Goal: Information Seeking & Learning: Find specific fact

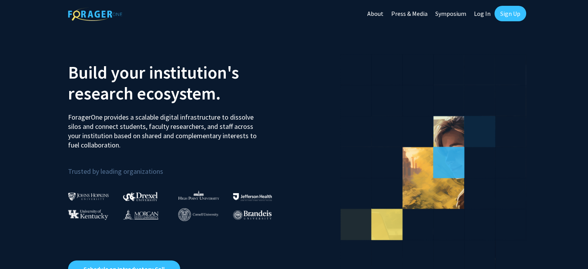
click at [486, 10] on link "Log In" at bounding box center [482, 13] width 24 height 27
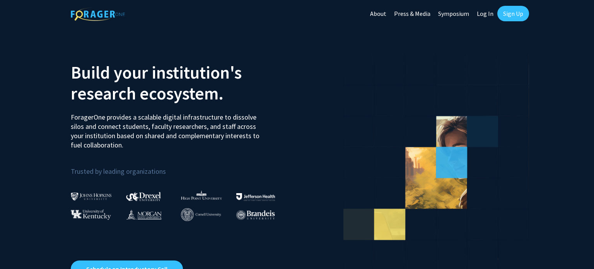
select select
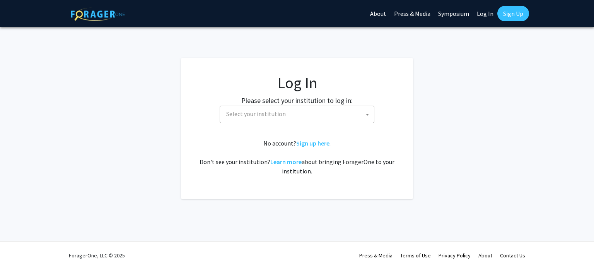
click at [292, 114] on span "Select your institution" at bounding box center [298, 114] width 151 height 16
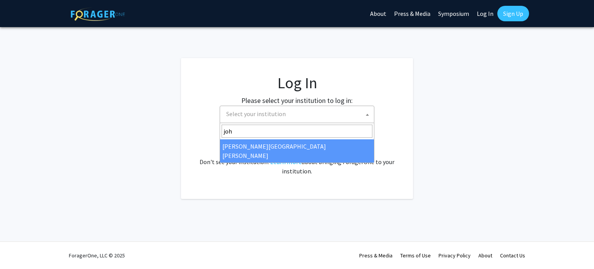
type input "joh"
select select "1"
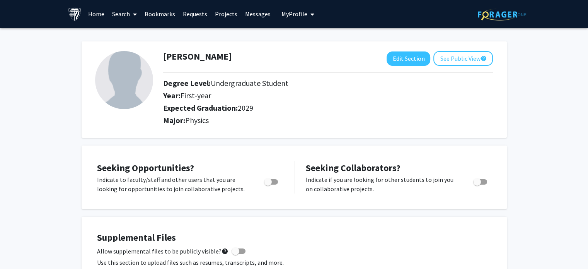
click at [124, 12] on link "Search" at bounding box center [124, 13] width 32 height 27
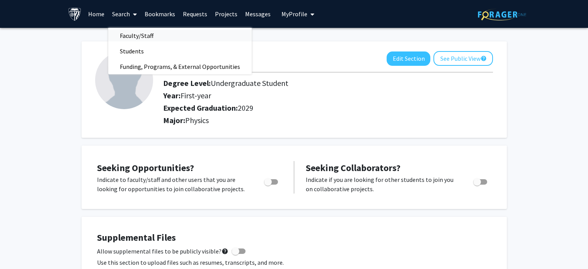
click at [130, 38] on span "Faculty/Staff" at bounding box center [136, 35] width 57 height 15
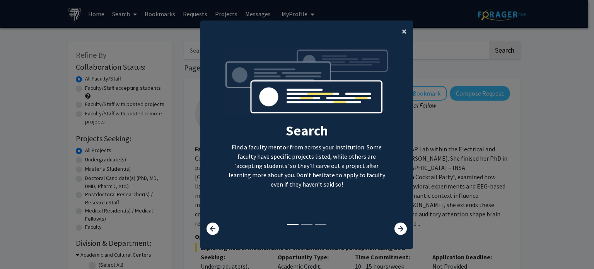
click at [402, 32] on span "×" at bounding box center [404, 31] width 5 height 12
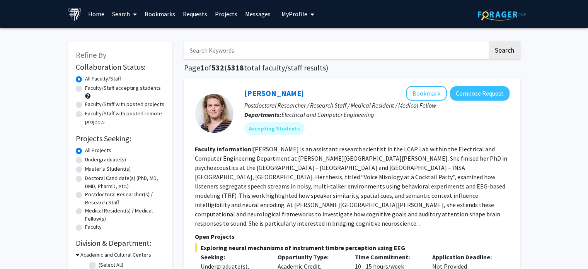
click at [94, 14] on link "Home" at bounding box center [96, 13] width 24 height 27
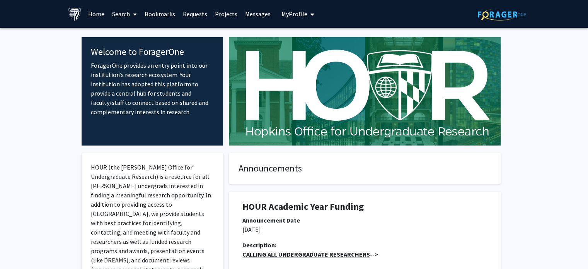
click at [303, 11] on span "My Profile" at bounding box center [294, 14] width 26 height 8
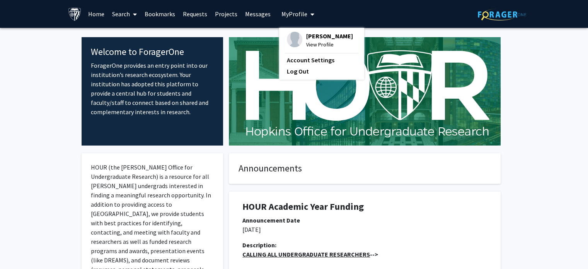
click at [310, 40] on span "[PERSON_NAME]" at bounding box center [329, 36] width 47 height 9
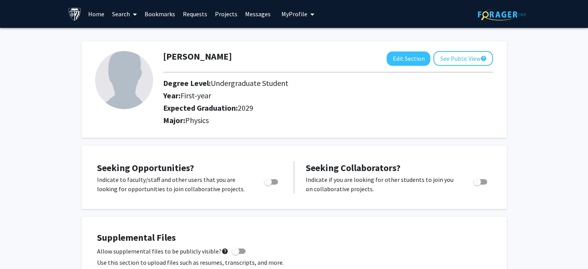
click at [126, 15] on link "Search" at bounding box center [124, 13] width 32 height 27
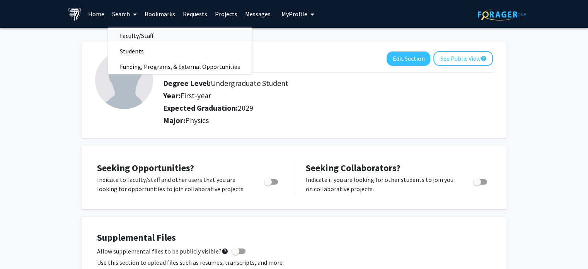
click at [137, 35] on span "Faculty/Staff" at bounding box center [136, 35] width 57 height 15
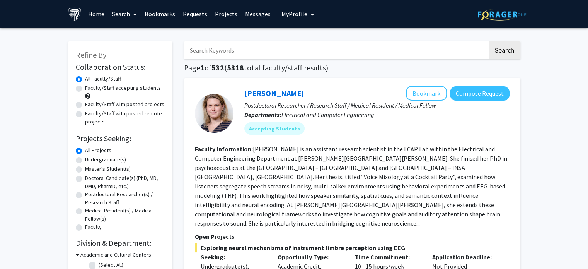
click at [209, 51] on input "Search Keywords" at bounding box center [336, 50] width 304 height 18
paste input "[PERSON_NAME]"
type input "[PERSON_NAME]"
click at [489, 41] on button "Search" at bounding box center [505, 50] width 32 height 18
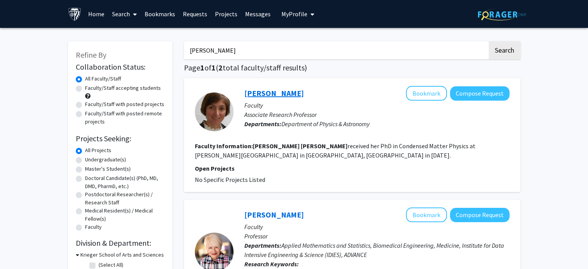
click at [263, 92] on link "[PERSON_NAME]" at bounding box center [274, 93] width 60 height 10
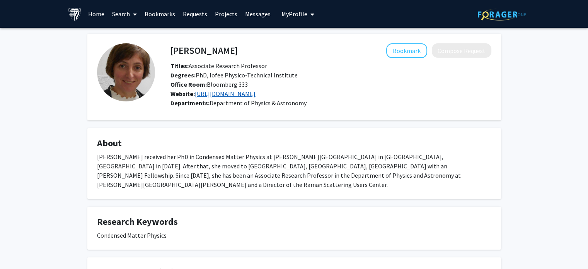
click at [256, 97] on link "[URL][DOMAIN_NAME]" at bounding box center [225, 94] width 61 height 8
drag, startPoint x: 251, startPoint y: 87, endPoint x: 169, endPoint y: 84, distance: 82.0
click at [169, 84] on div "Office Room: Bloomberg 333" at bounding box center [331, 84] width 332 height 9
copy span "Office Room: Bloomberg 333"
click at [339, 144] on h4 "About" at bounding box center [294, 143] width 394 height 11
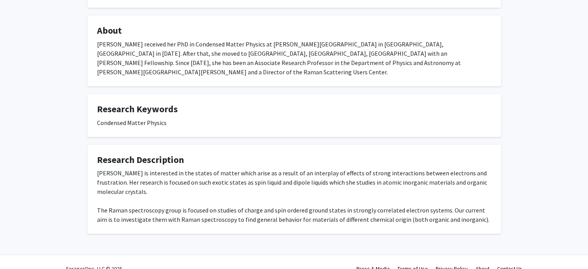
scroll to position [116, 0]
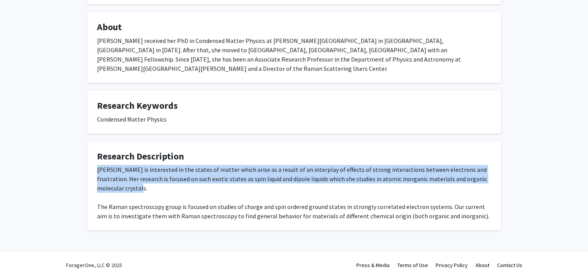
drag, startPoint x: 126, startPoint y: 176, endPoint x: 79, endPoint y: 158, distance: 50.4
click at [79, 158] on div "[PERSON_NAME] Bookmark Compose Request Titles: Associate Research Professor Deg…" at bounding box center [294, 83] width 588 height 343
copy div "[PERSON_NAME] is interested in the states of matter which arise as a result of …"
click at [310, 178] on div "[PERSON_NAME] is interested in the states of matter which arise as a result of …" at bounding box center [294, 193] width 394 height 56
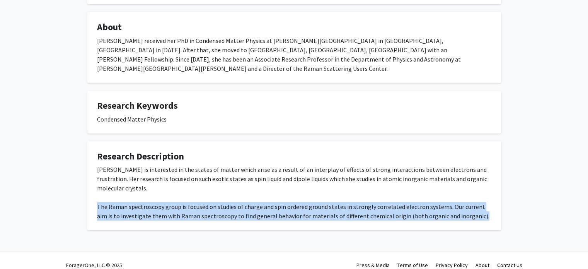
drag, startPoint x: 461, startPoint y: 208, endPoint x: 92, endPoint y: 194, distance: 369.1
click at [92, 194] on fg-card "Research Description [PERSON_NAME] is interested in the states of matter which …" at bounding box center [294, 185] width 414 height 89
copy div "The Raman spectroscopy group is focused on studies of charge and spin ordered g…"
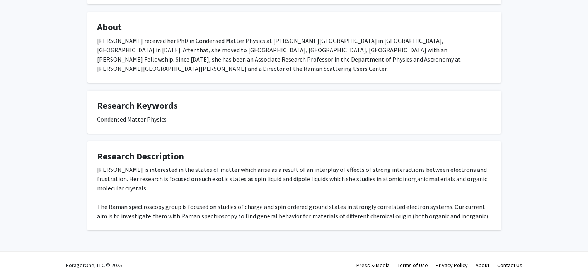
click at [234, 165] on div "[PERSON_NAME] is interested in the states of matter which arise as a result of …" at bounding box center [294, 193] width 394 height 56
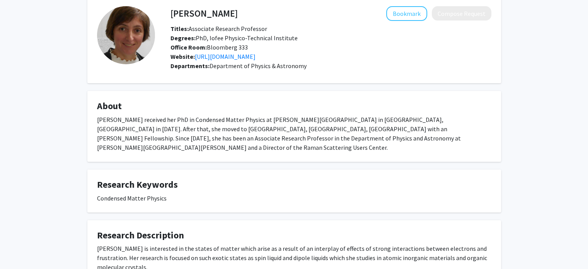
scroll to position [15, 0]
